Goal: Transaction & Acquisition: Purchase product/service

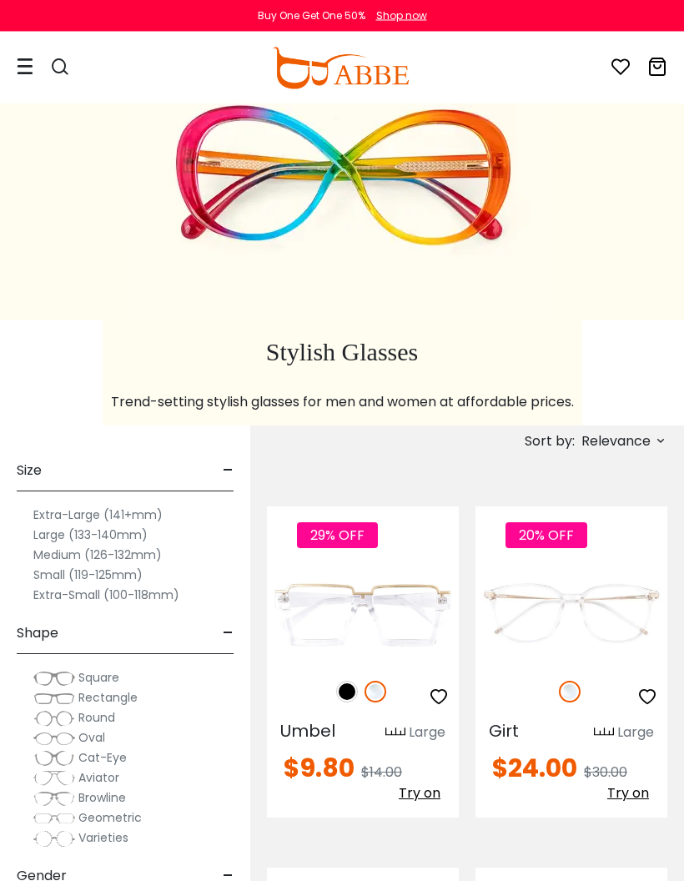
scroll to position [73, 0]
click at [21, 68] on icon at bounding box center [25, 67] width 17 height 18
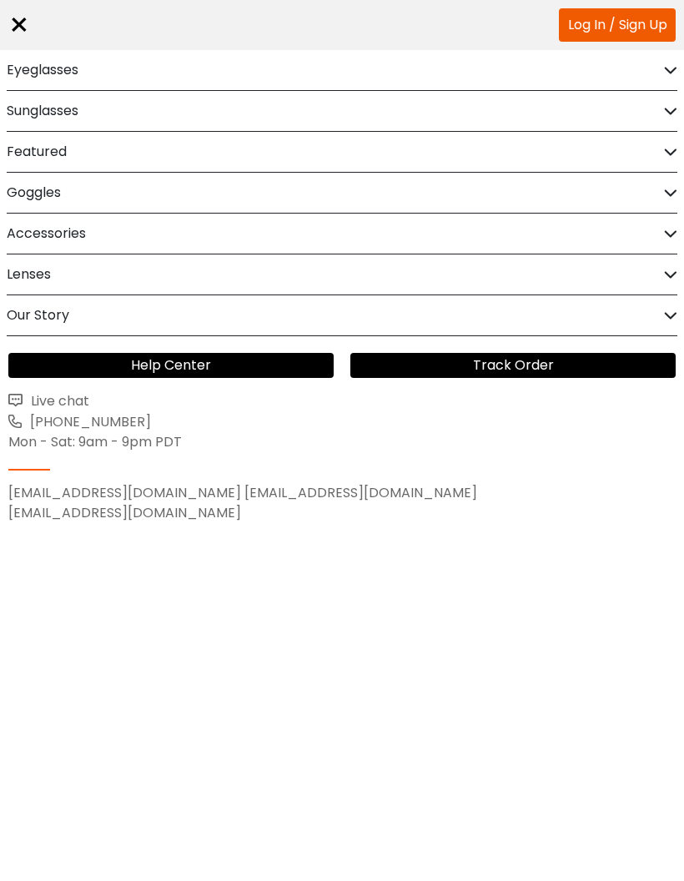
click at [666, 69] on icon at bounding box center [670, 70] width 13 height 13
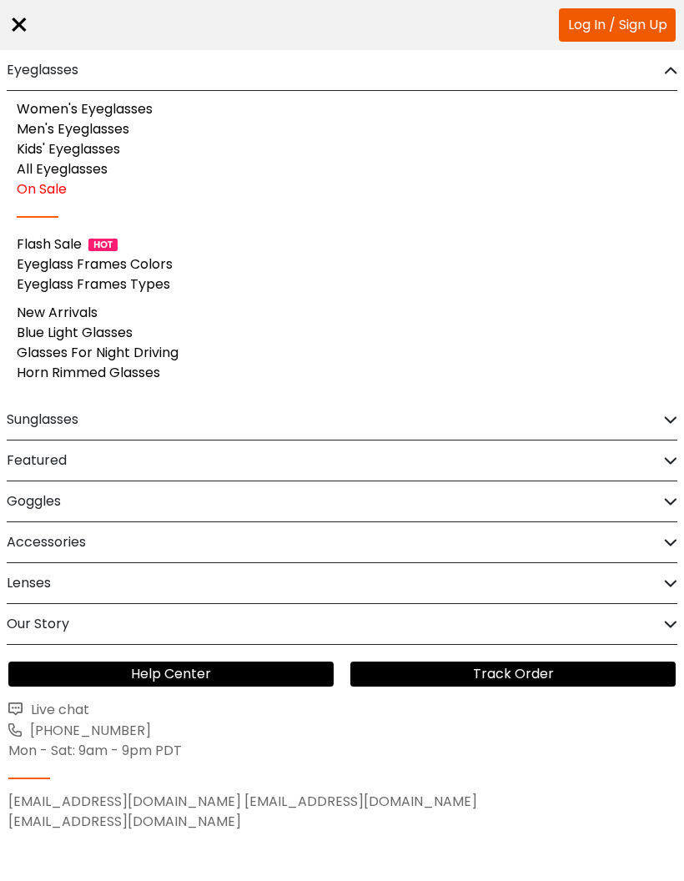
click at [119, 143] on link "Kids' Eyeglasses" at bounding box center [68, 148] width 103 height 19
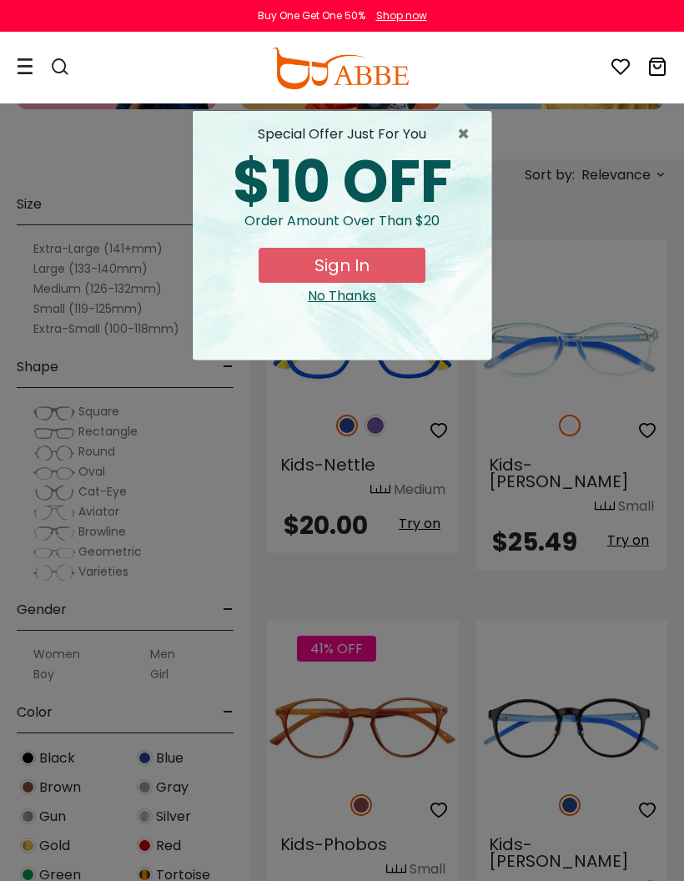
scroll to position [621, 0]
click at [461, 136] on span "×" at bounding box center [467, 134] width 21 height 20
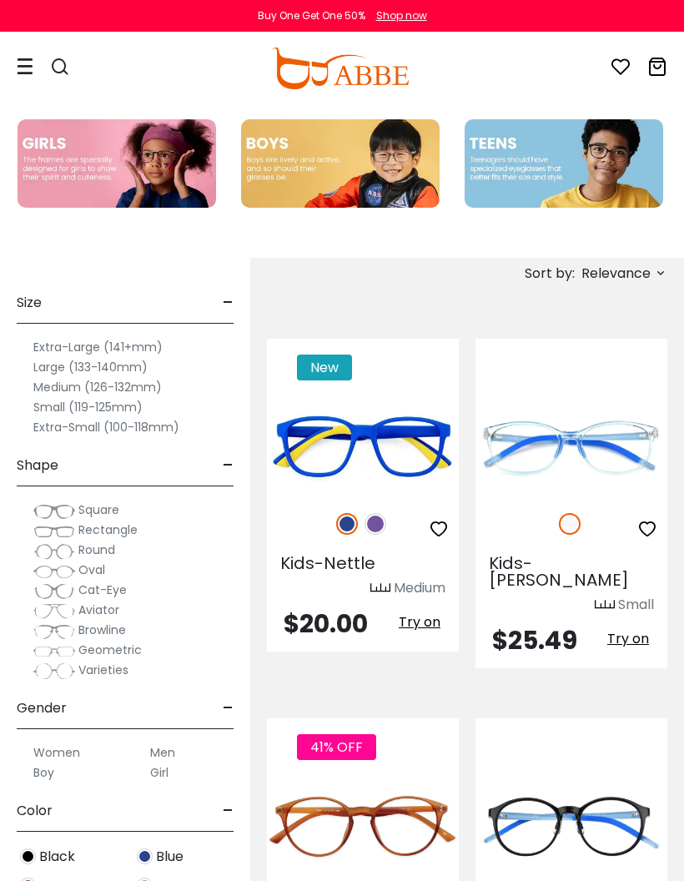
scroll to position [522, 0]
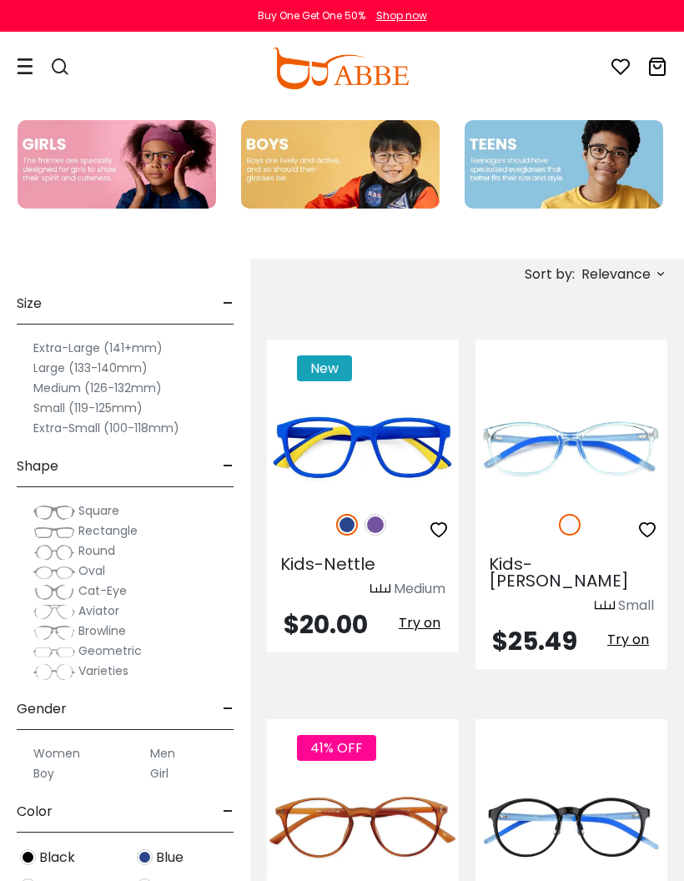
click at [134, 158] on img at bounding box center [117, 164] width 199 height 88
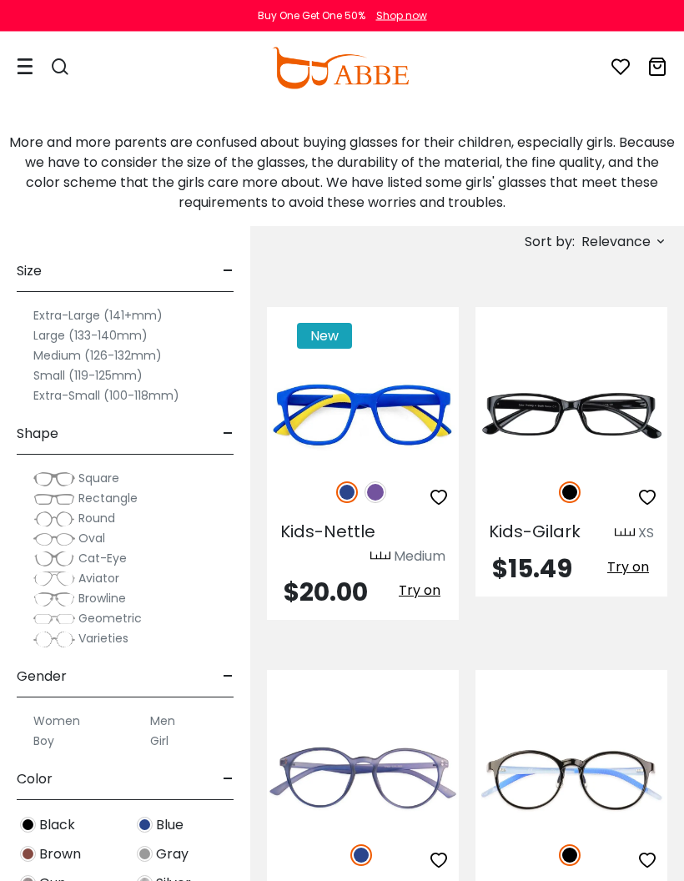
scroll to position [335, 0]
click at [376, 491] on img at bounding box center [376, 493] width 22 height 22
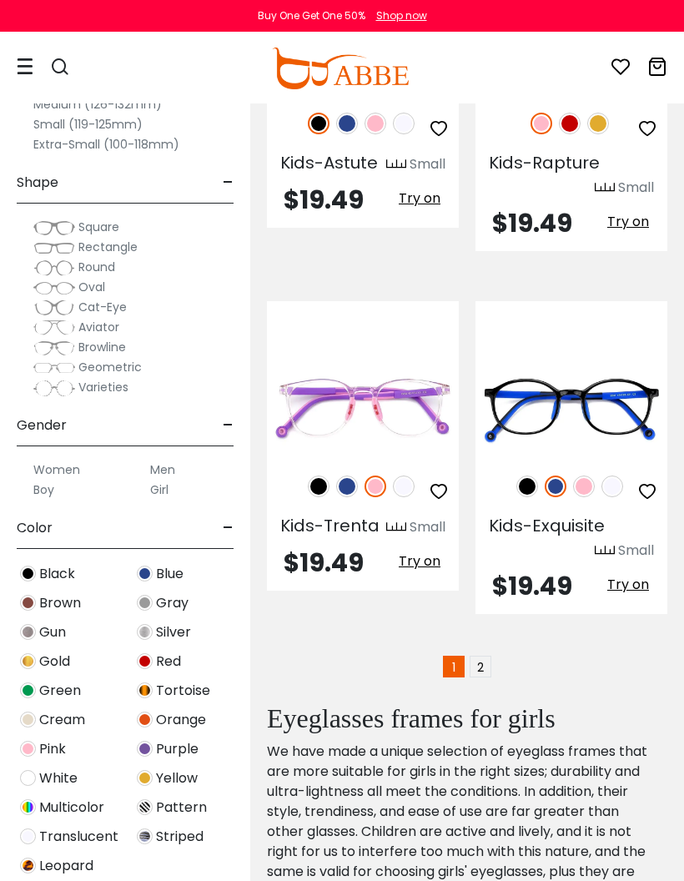
scroll to position [5551, 0]
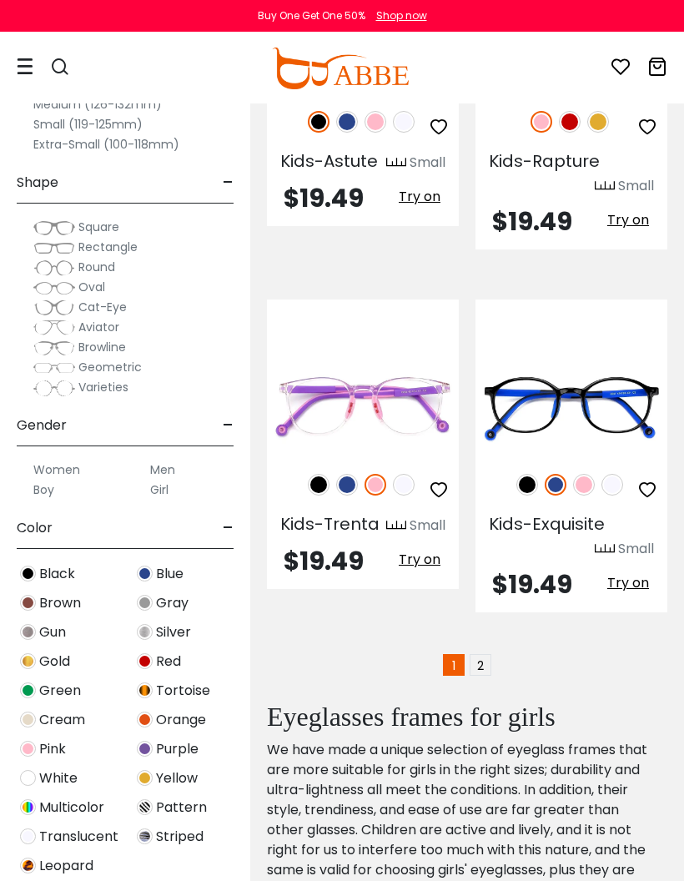
click at [475, 654] on link "2" at bounding box center [481, 665] width 22 height 22
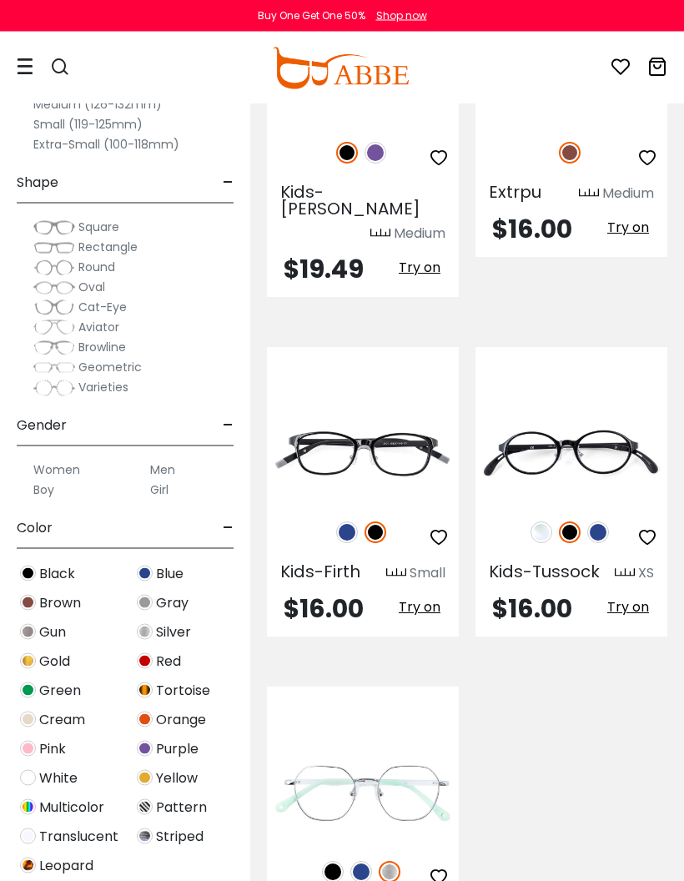
scroll to position [2538, 0]
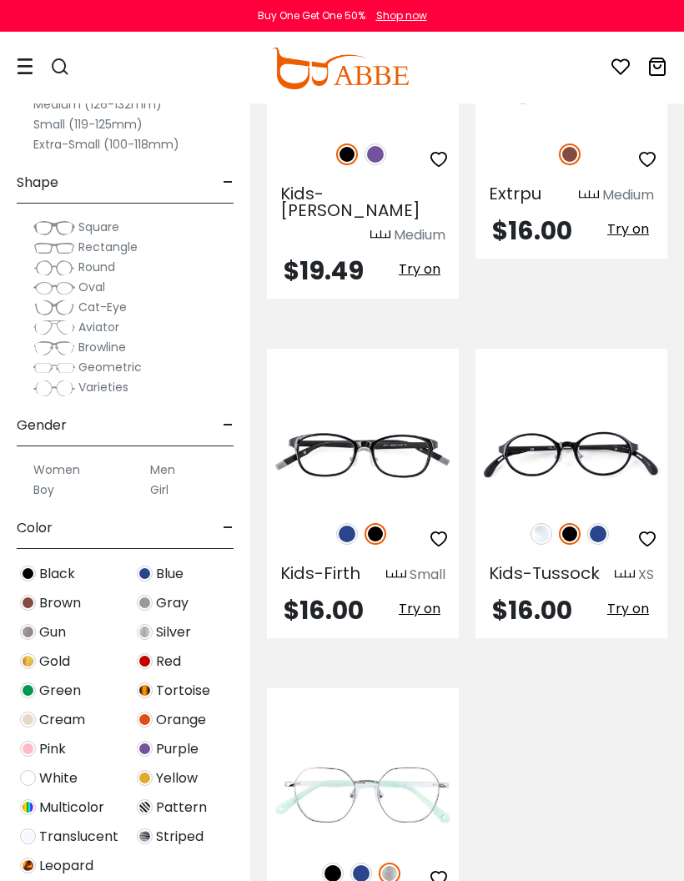
click at [56, 229] on img at bounding box center [54, 227] width 42 height 17
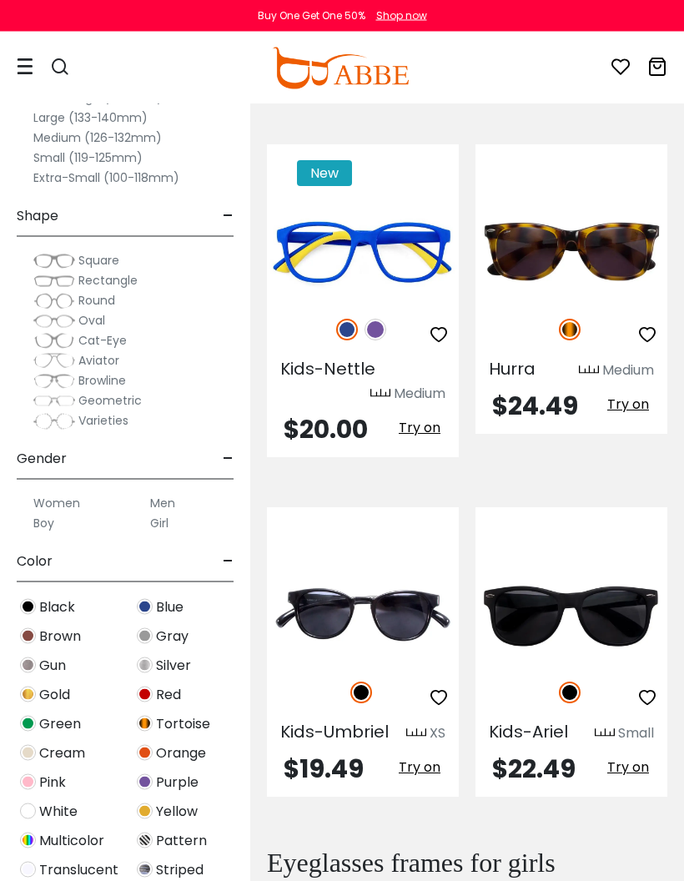
scroll to position [497, 0]
click at [376, 329] on img at bounding box center [376, 330] width 22 height 22
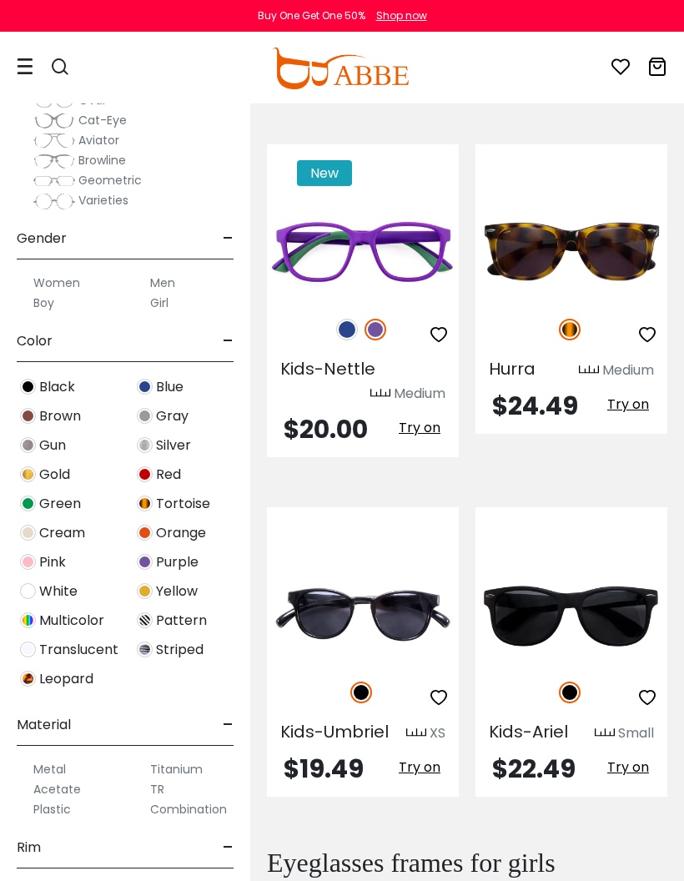
scroll to position [225, 0]
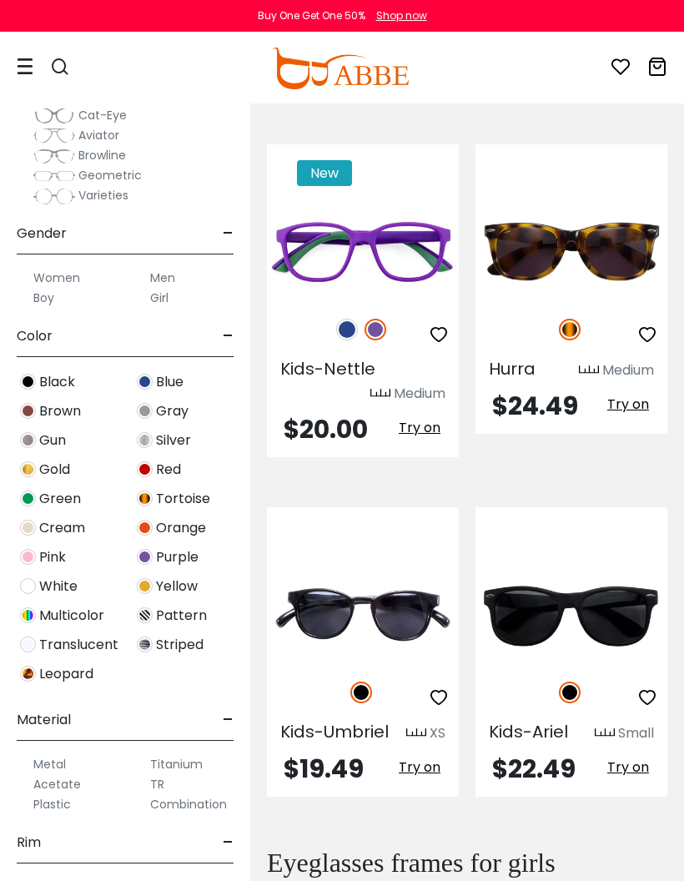
click at [161, 300] on label "Girl" at bounding box center [159, 298] width 18 height 20
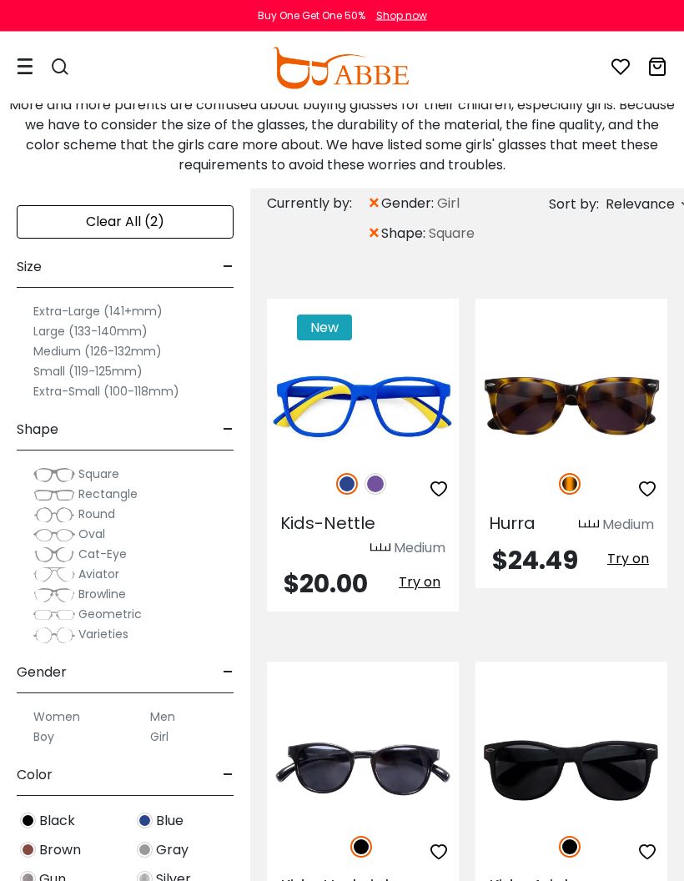
scroll to position [387, 0]
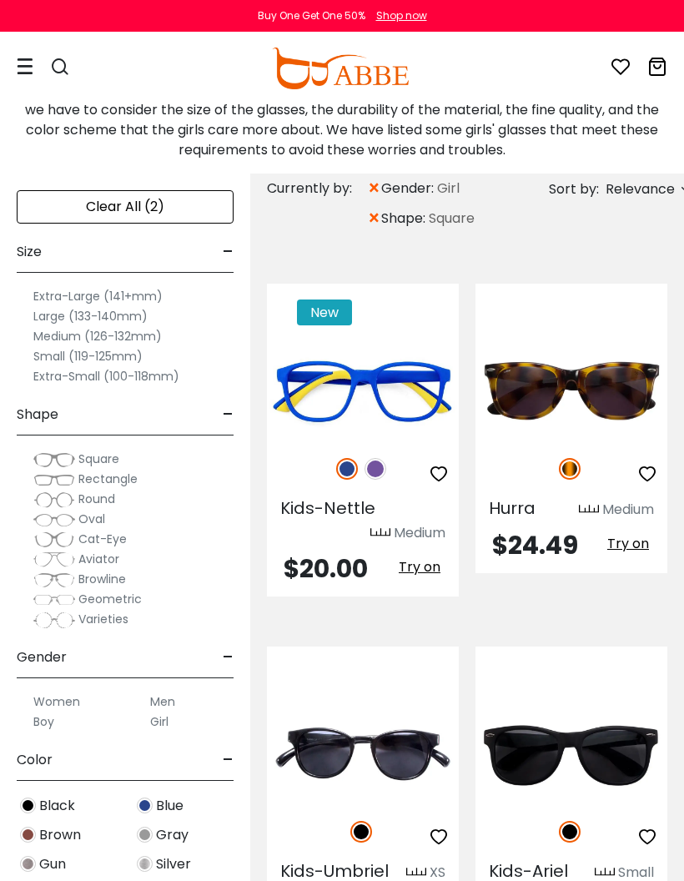
click at [98, 458] on span "Square" at bounding box center [98, 459] width 41 height 17
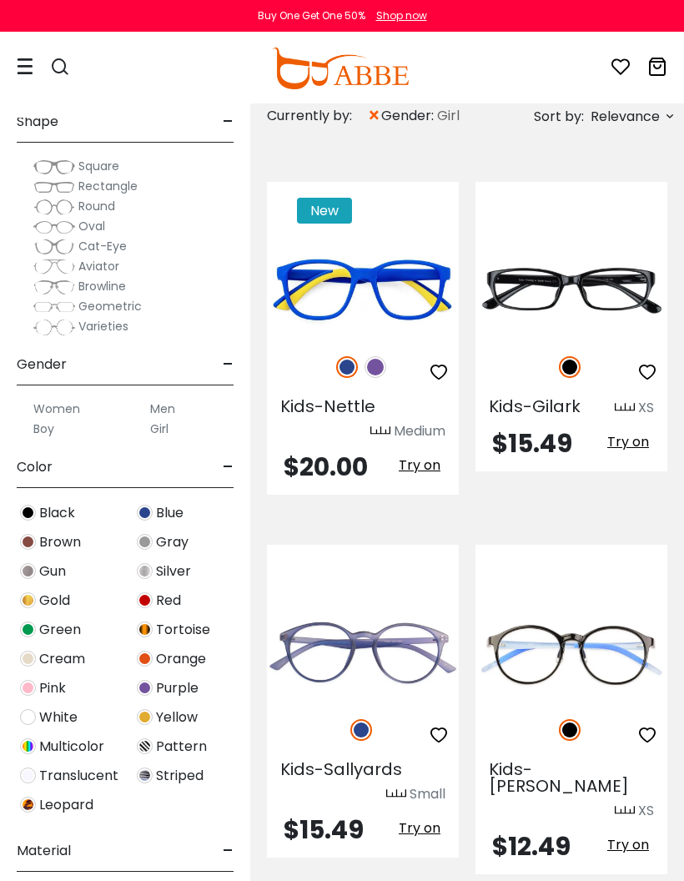
scroll to position [221, 0]
click at [25, 744] on img at bounding box center [28, 746] width 16 height 16
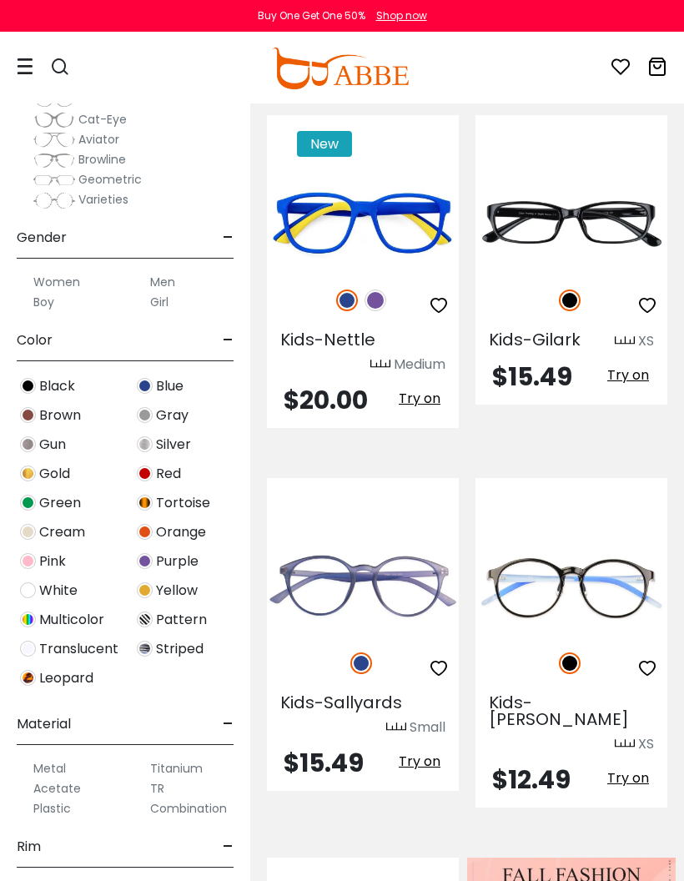
click at [376, 300] on img at bounding box center [376, 301] width 22 height 22
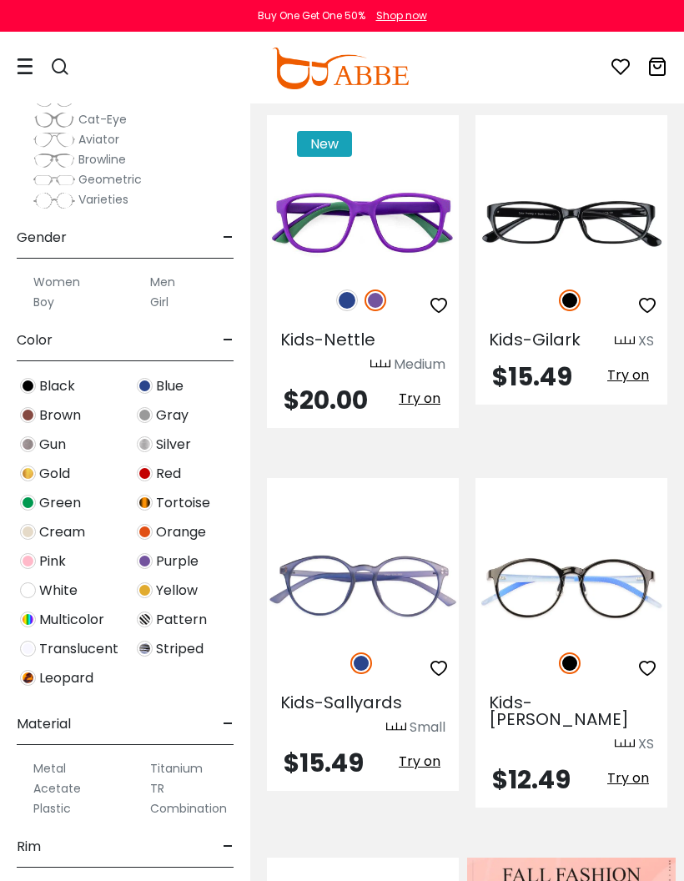
click at [0, 0] on img at bounding box center [0, 0] width 0 height 0
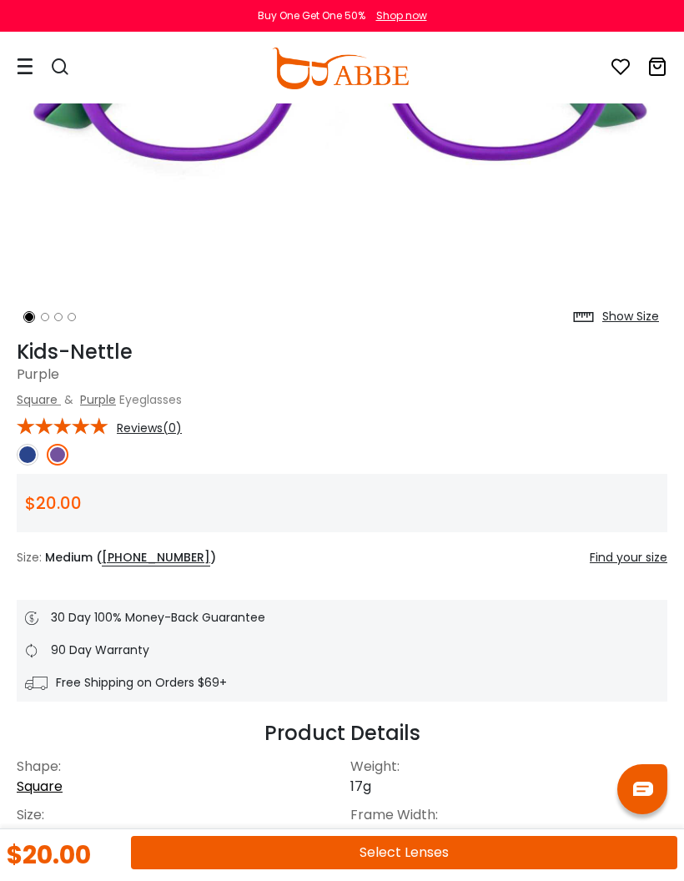
scroll to position [357, 0]
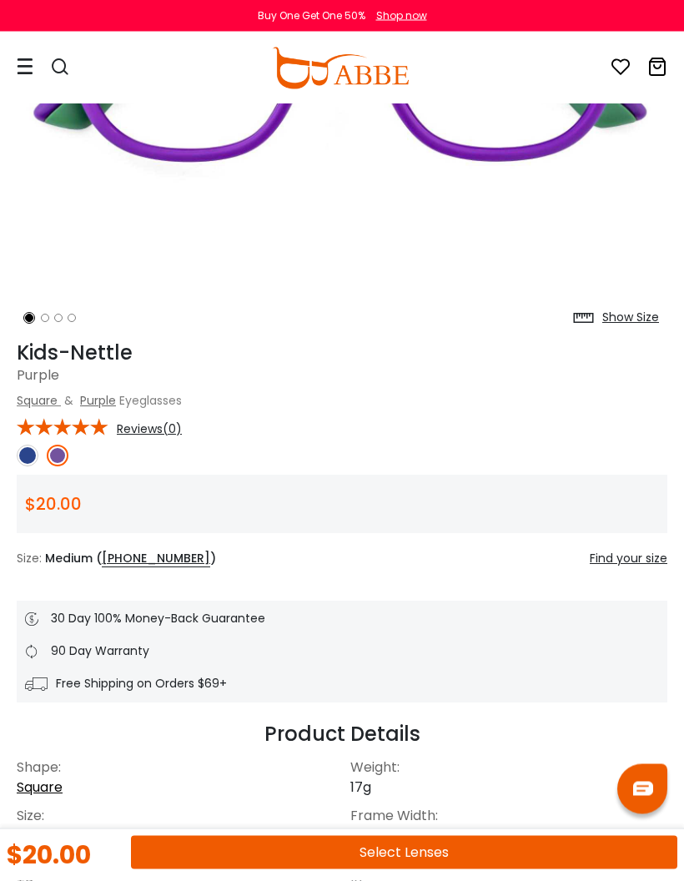
click at [634, 561] on div "Find your size" at bounding box center [629, 560] width 78 height 18
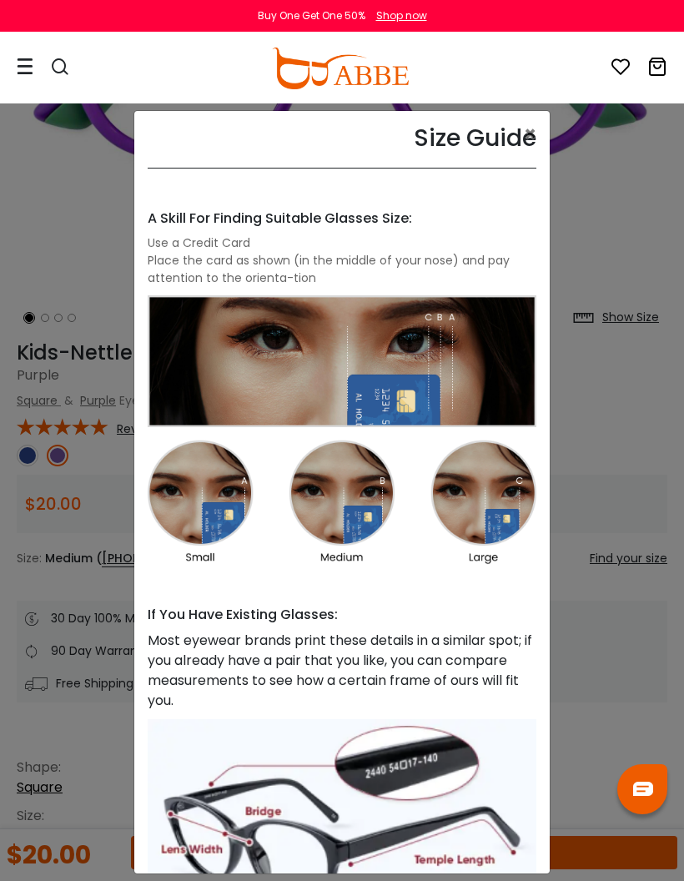
scroll to position [0, 0]
click at [600, 283] on div "Size Guide × A Skill For Finding Suitable Glasses Size: Use a Credit Card Place…" at bounding box center [342, 440] width 684 height 881
click at [527, 137] on button "×" at bounding box center [530, 134] width 13 height 20
